Goal: Information Seeking & Learning: Learn about a topic

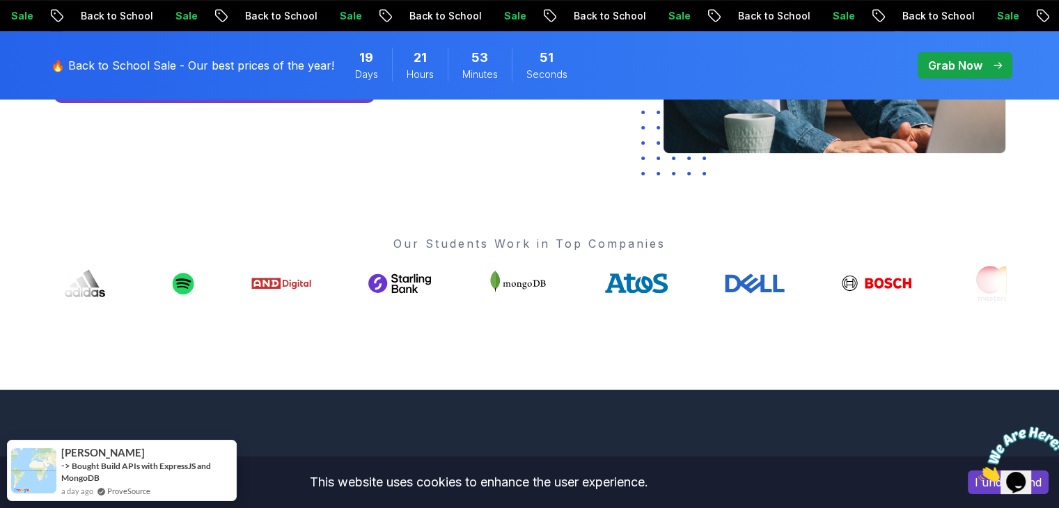
click at [1005, 480] on img at bounding box center [1021, 454] width 86 height 55
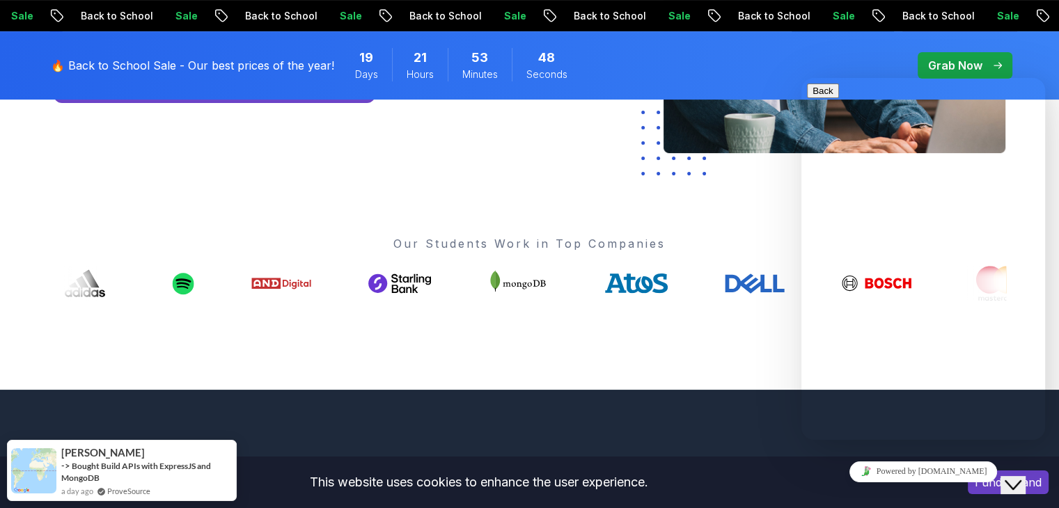
click at [764, 343] on div "Go From Learning to Hired: Master Java, Spring Boot & Cloud Skills That Get You…" at bounding box center [529, 48] width 975 height 684
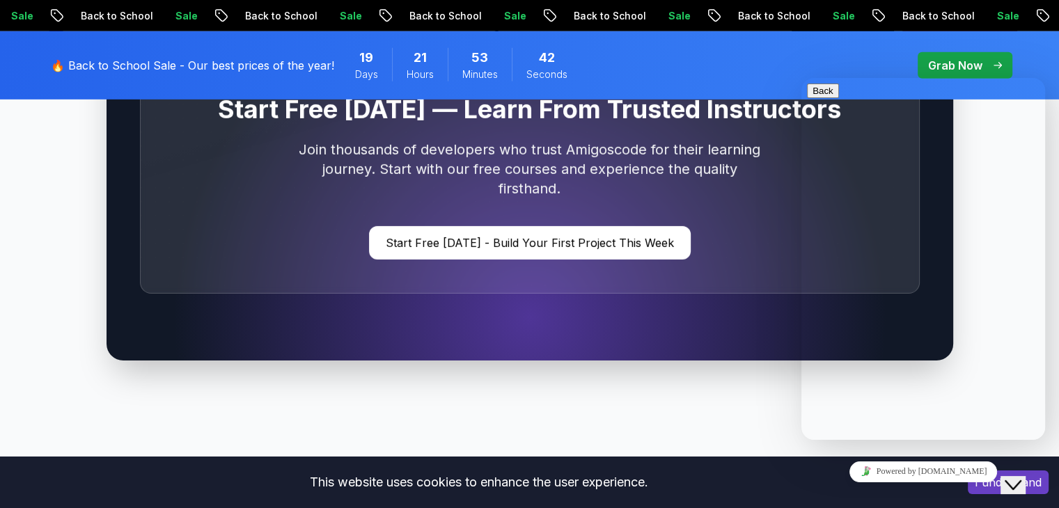
scroll to position [4322, 0]
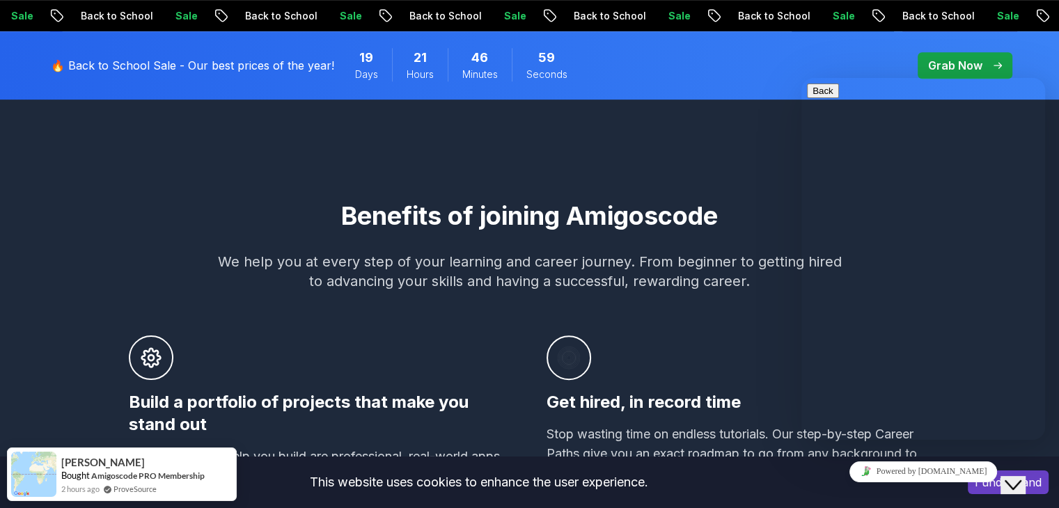
scroll to position [175, 0]
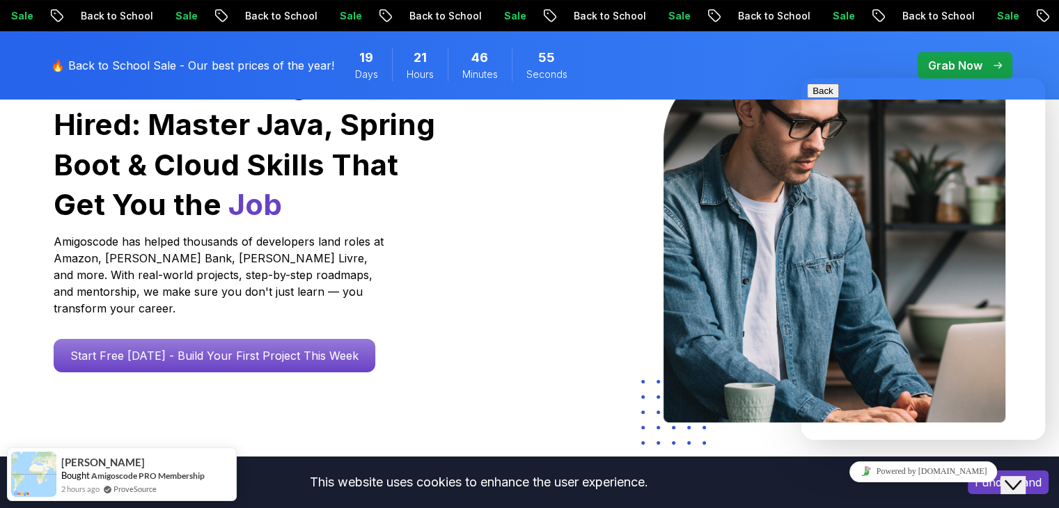
click at [996, 60] on div "Grab Now" at bounding box center [965, 65] width 74 height 17
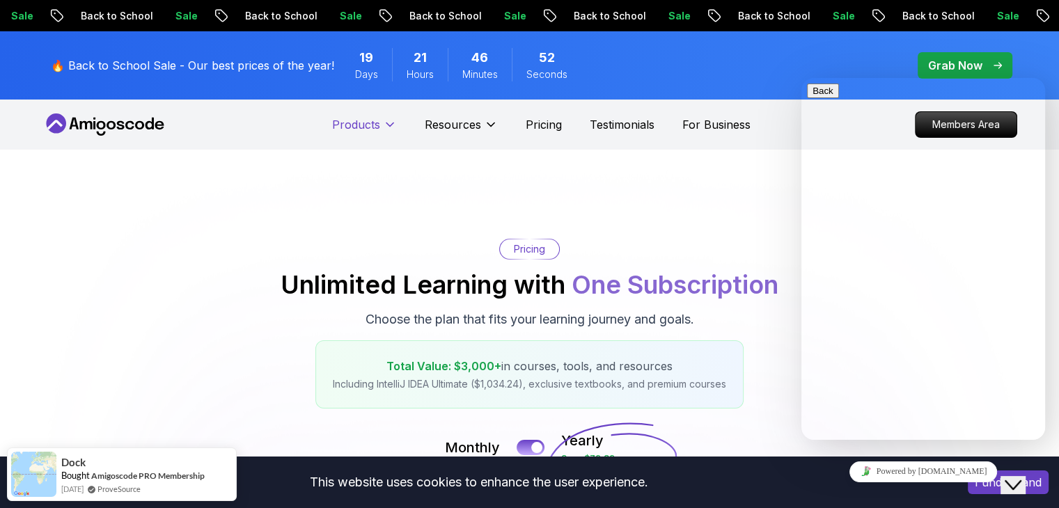
click at [464, 123] on p "Resources" at bounding box center [453, 124] width 56 height 17
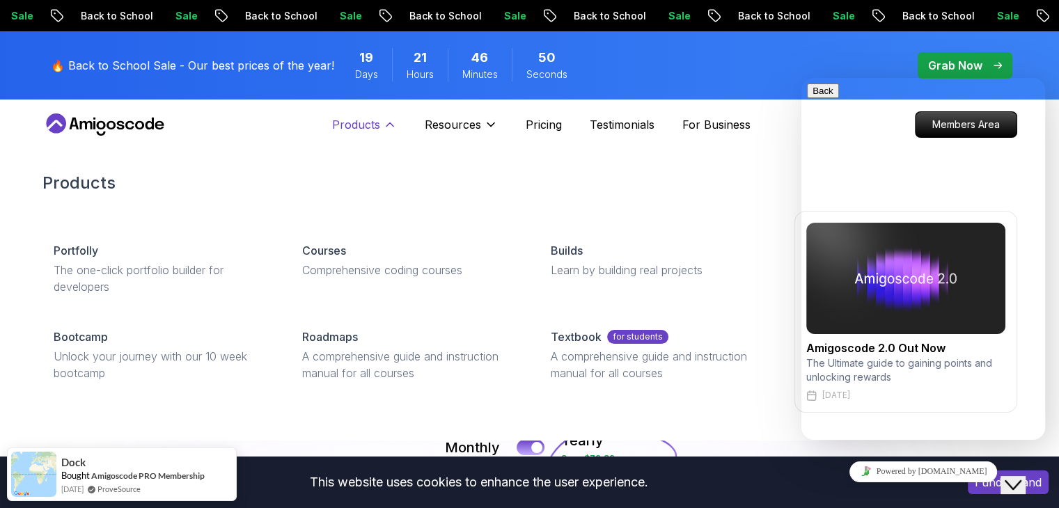
click at [385, 128] on icon at bounding box center [390, 125] width 14 height 14
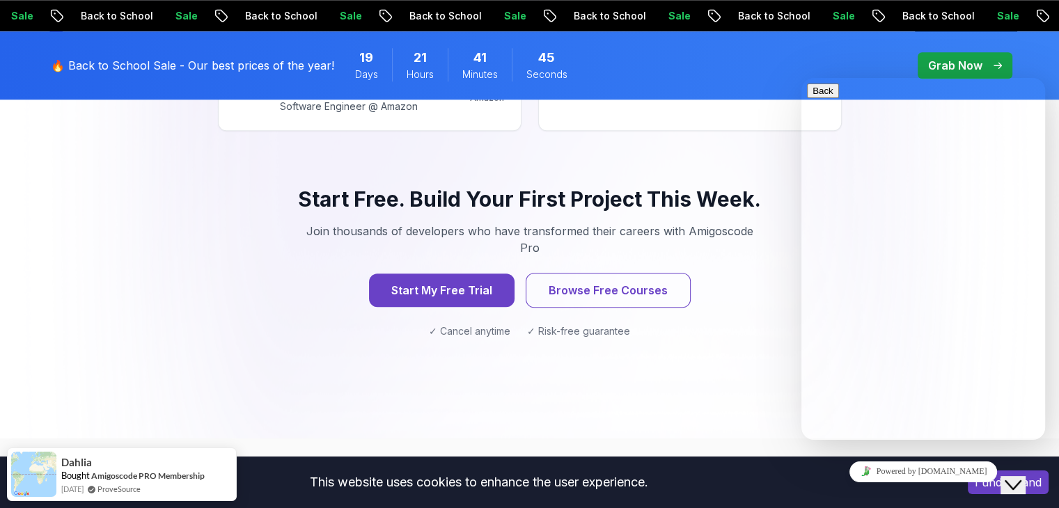
scroll to position [1612, 0]
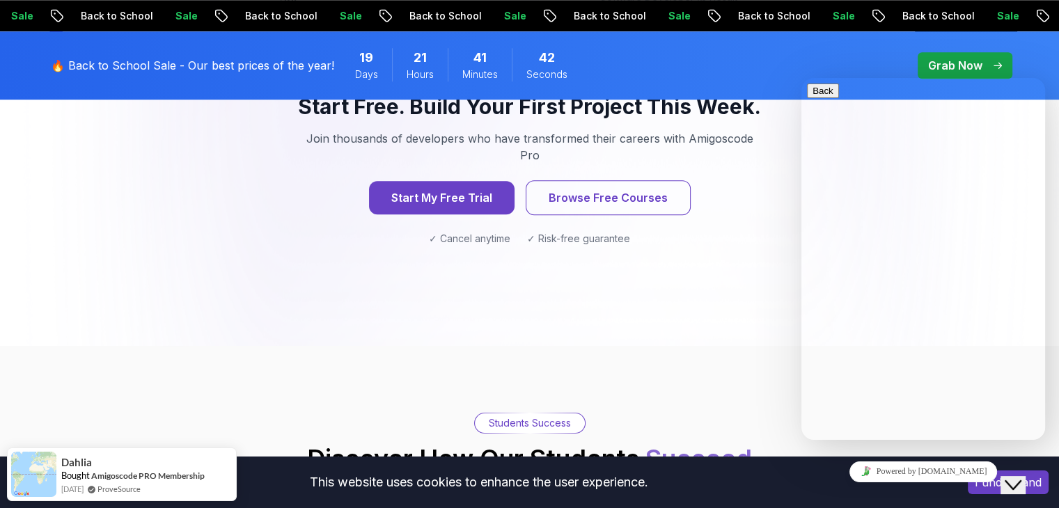
scroll to position [1333, 0]
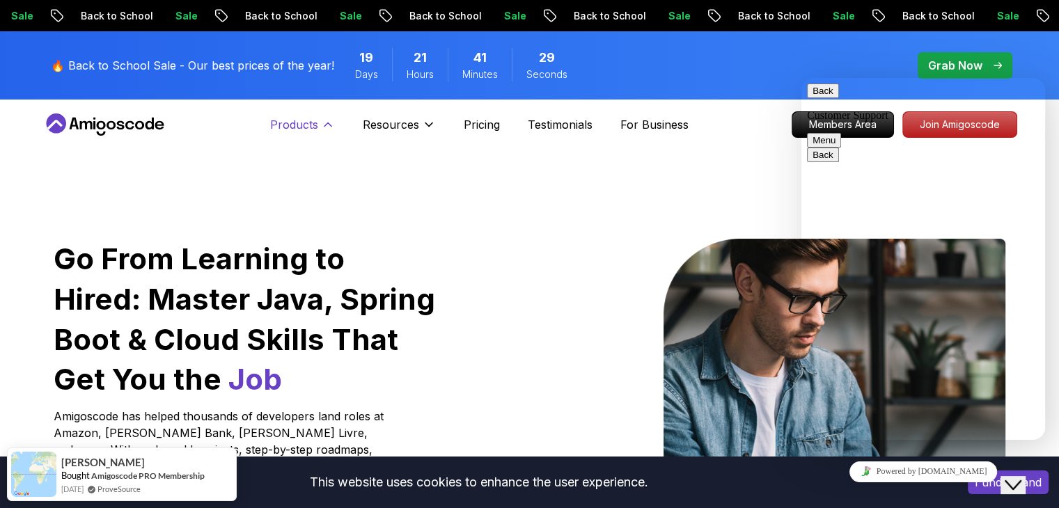
click at [301, 120] on p "Products" at bounding box center [294, 124] width 48 height 17
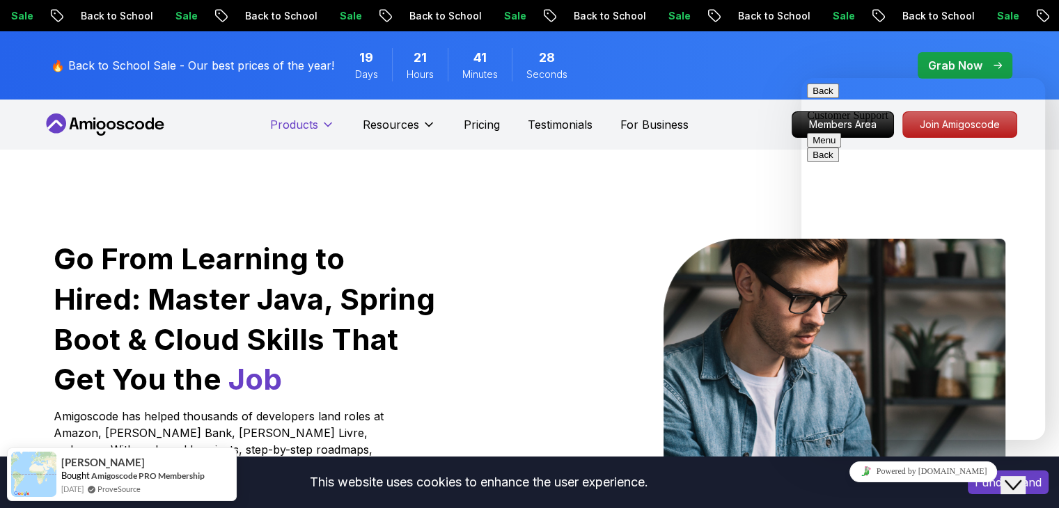
click at [301, 120] on p "Products" at bounding box center [294, 124] width 48 height 17
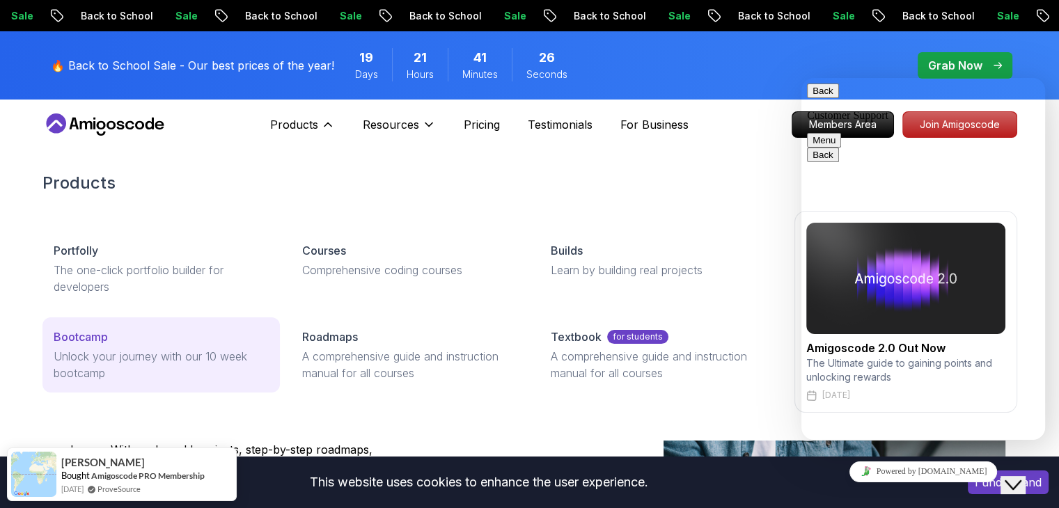
click at [81, 336] on p "Bootcamp" at bounding box center [81, 337] width 54 height 17
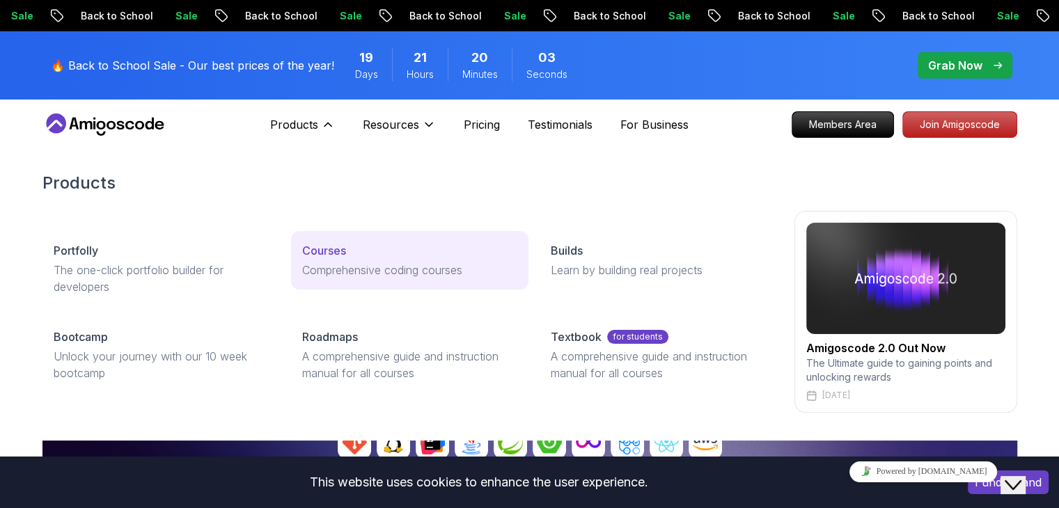
click at [329, 245] on p "Courses" at bounding box center [324, 250] width 44 height 17
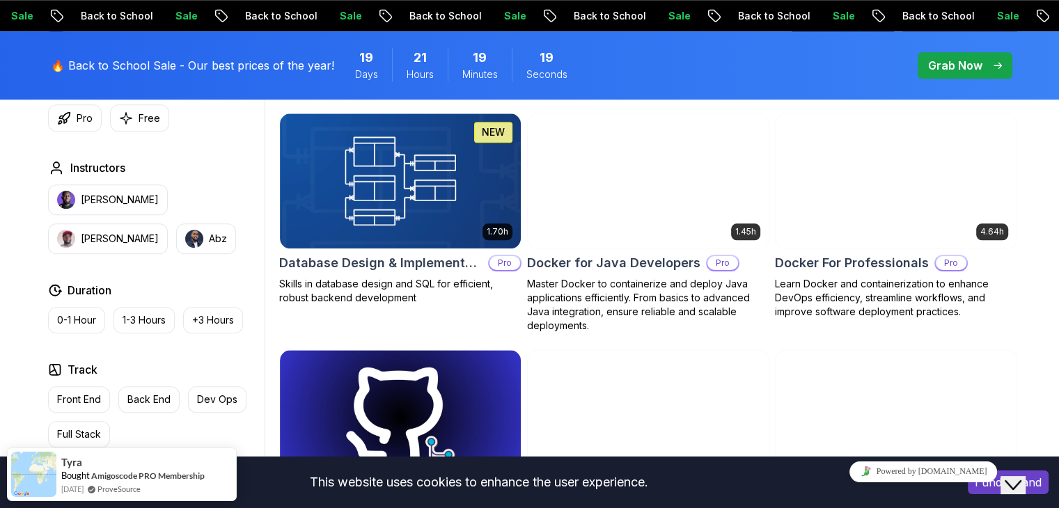
scroll to position [1253, 0]
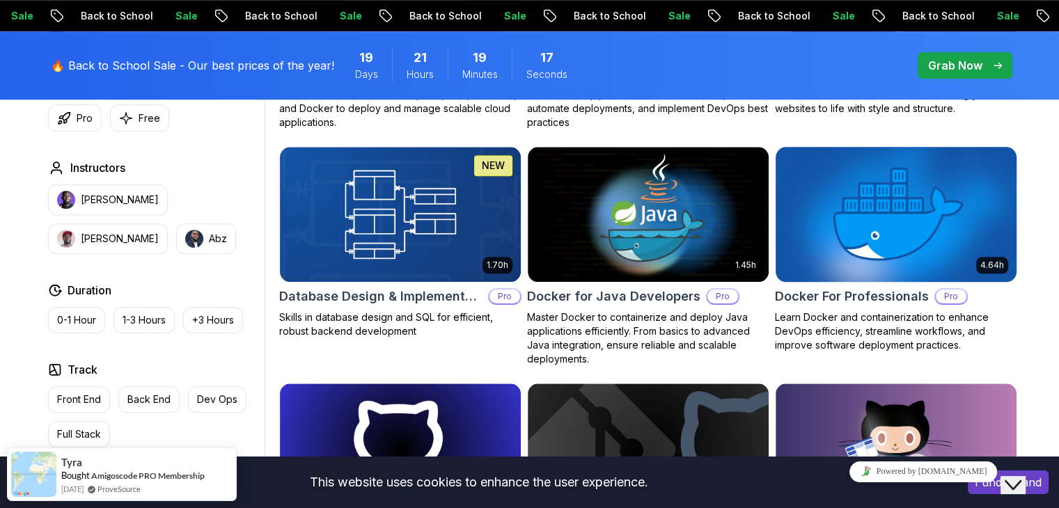
click at [870, 296] on h2 "Docker For Professionals" at bounding box center [852, 296] width 154 height 19
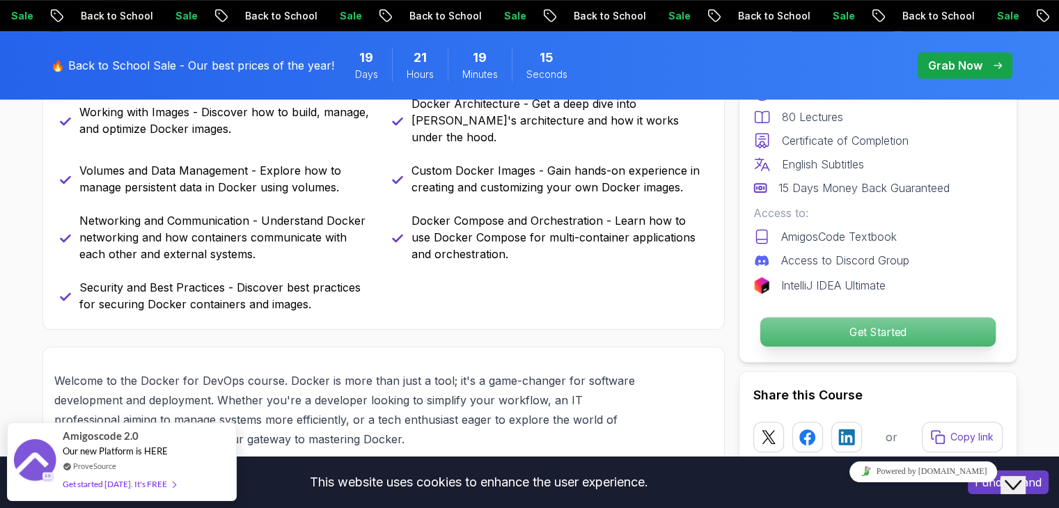
click at [843, 338] on p "Get Started" at bounding box center [877, 331] width 235 height 29
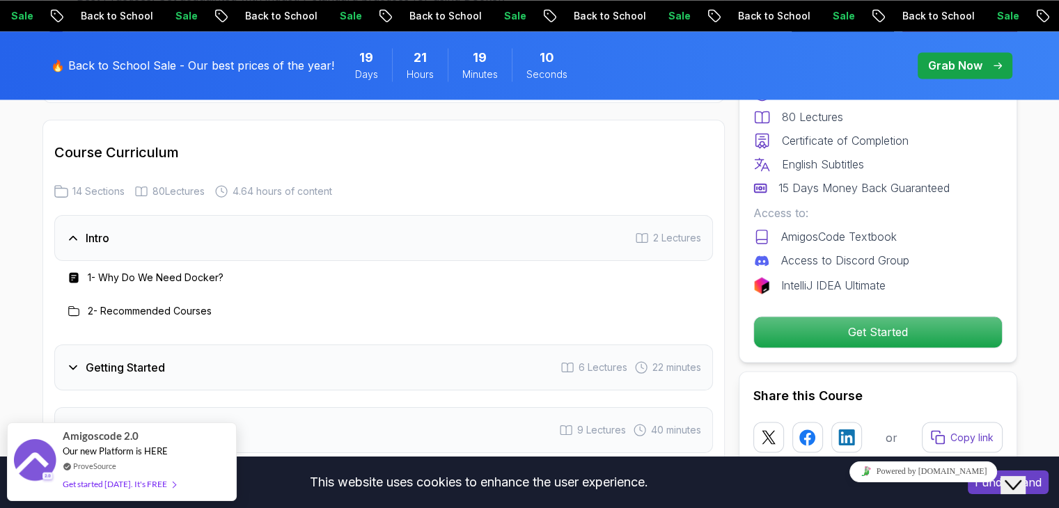
scroll to position [2297, 0]
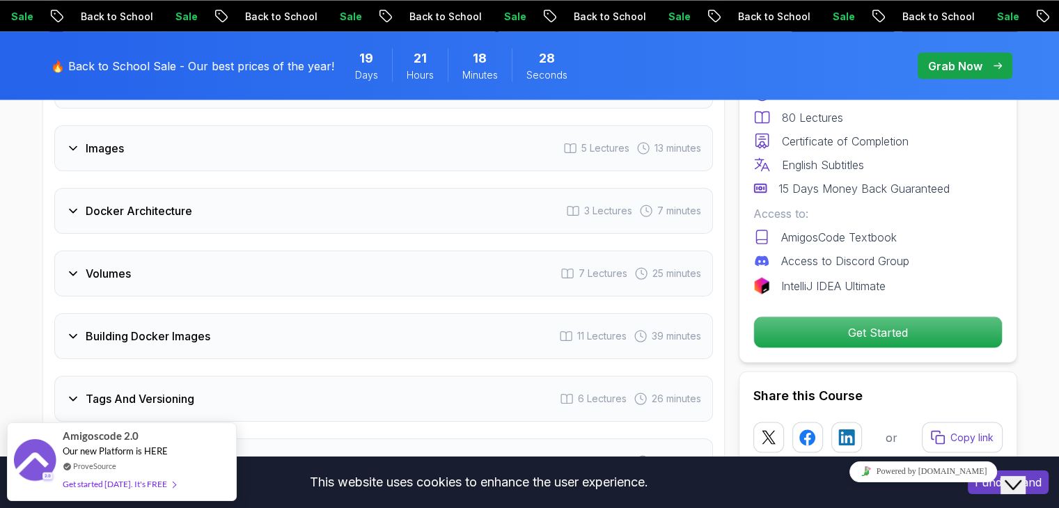
click at [242, 258] on div "Volumes 7 Lectures 25 minutes" at bounding box center [383, 274] width 659 height 46
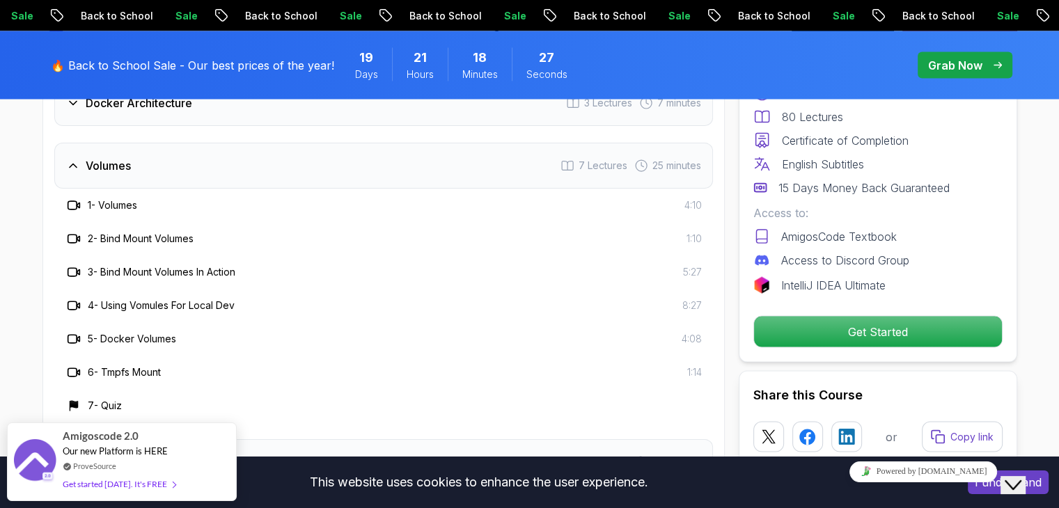
scroll to position [2717, 0]
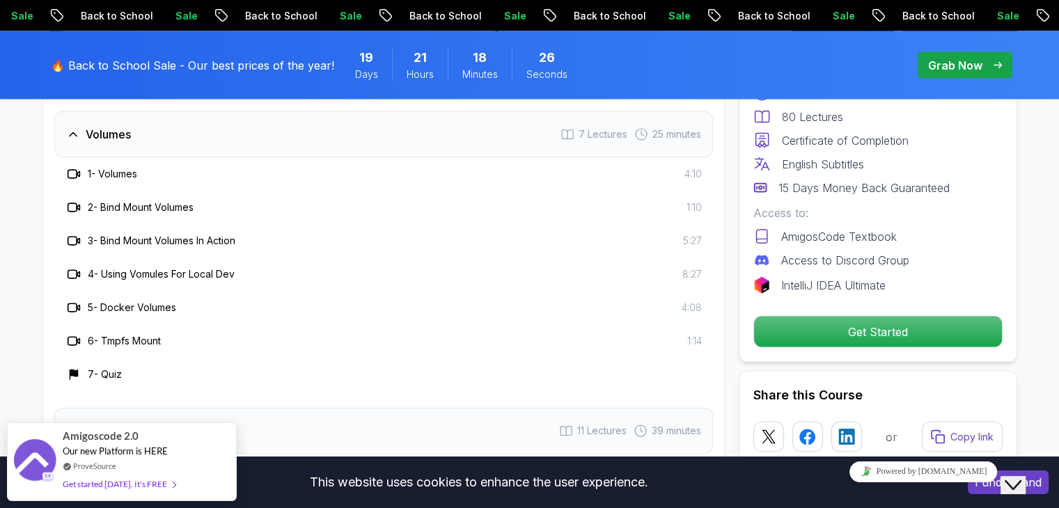
click at [123, 184] on div "1 - Volumes 4:10" at bounding box center [383, 173] width 659 height 33
click at [123, 173] on h3 "1 - Volumes" at bounding box center [112, 174] width 49 height 14
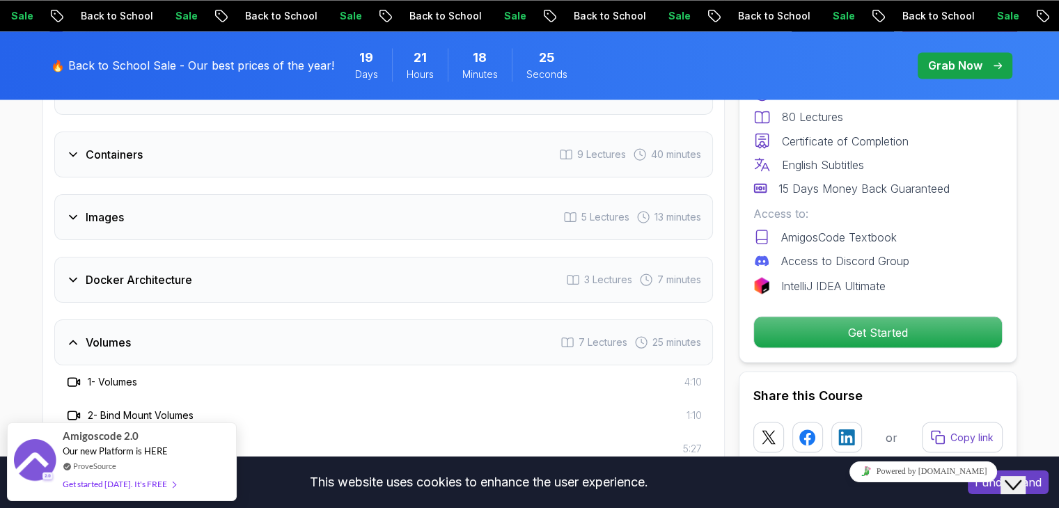
scroll to position [2508, 0]
